Goal: Information Seeking & Learning: Learn about a topic

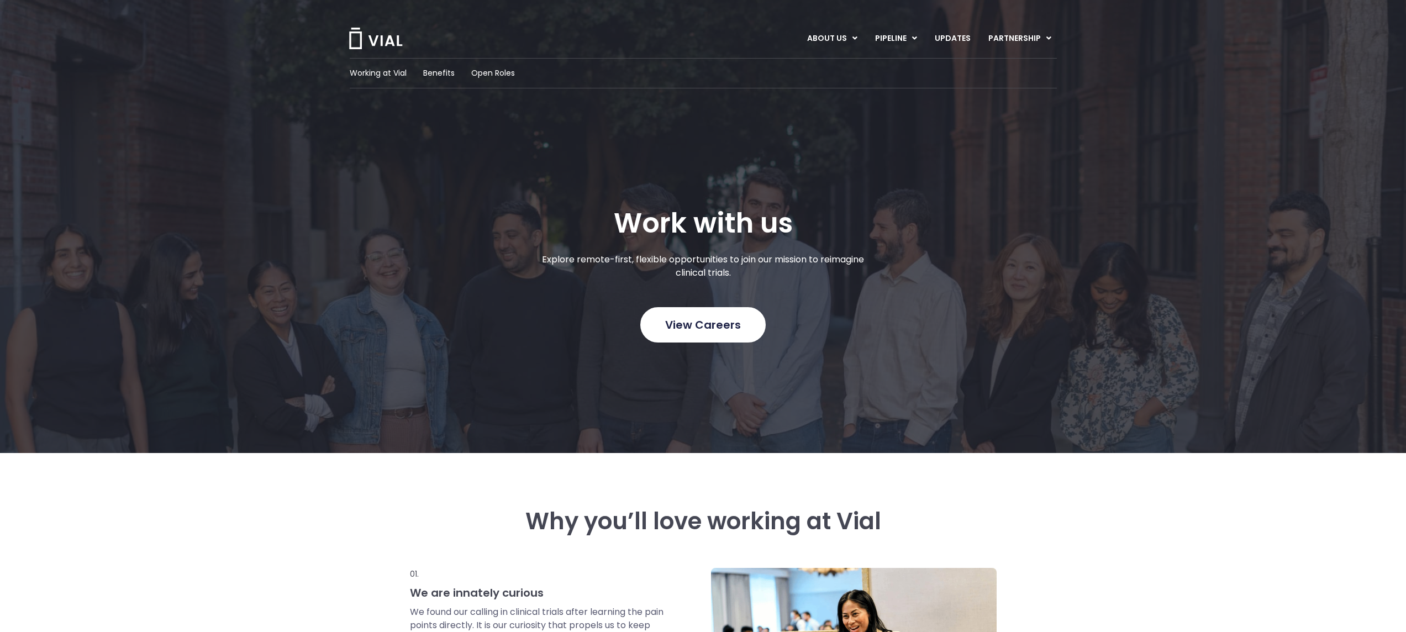
click at [723, 333] on link "View Careers" at bounding box center [702, 324] width 125 height 35
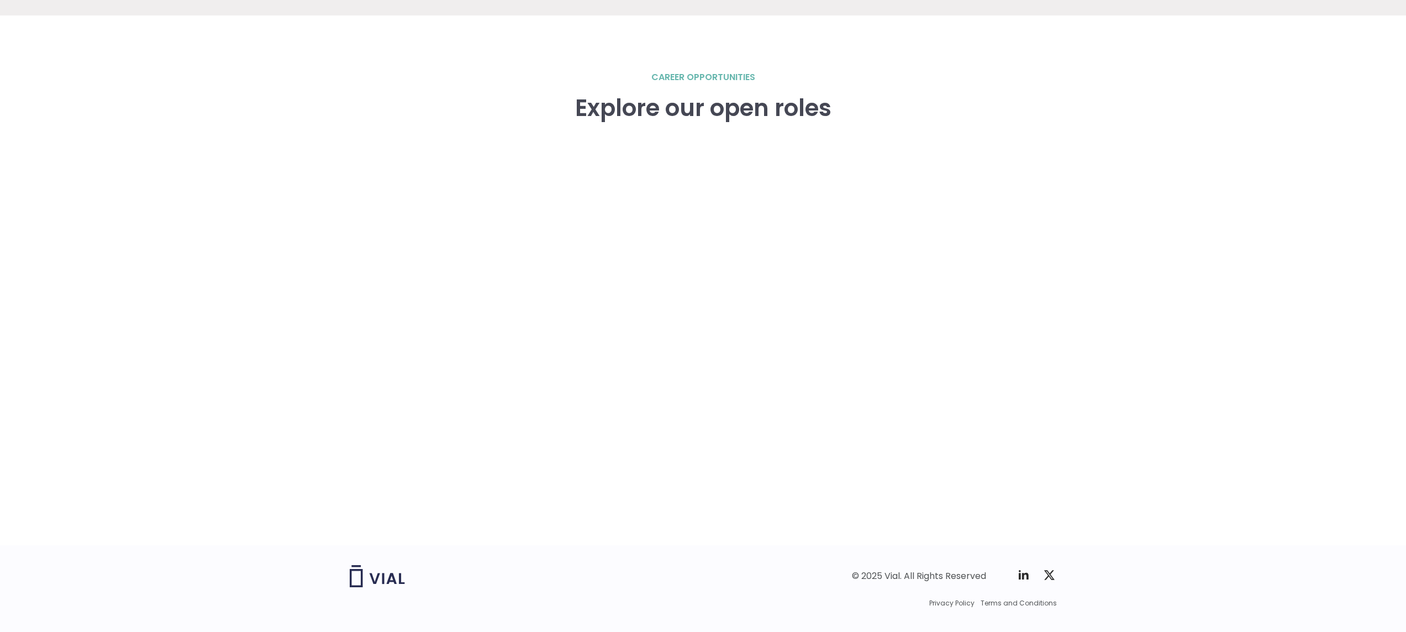
scroll to position [1529, 0]
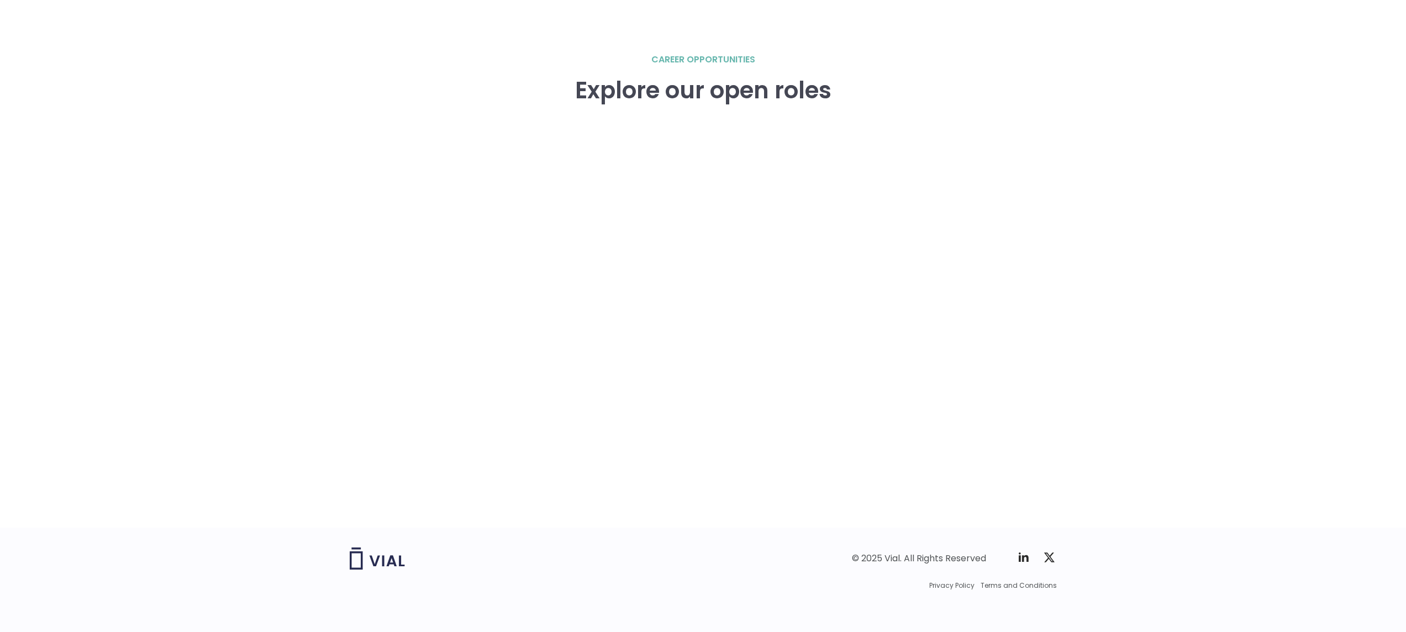
scroll to position [1533, 0]
click at [972, 249] on div "career opportunities Explore our open roles" at bounding box center [703, 288] width 707 height 475
